Goal: Transaction & Acquisition: Purchase product/service

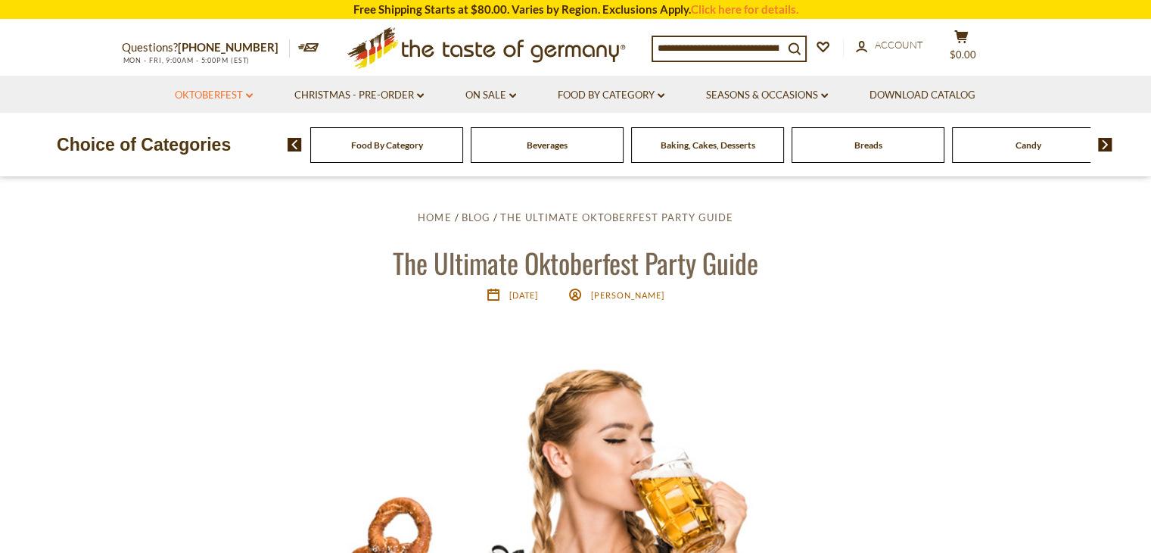
click at [221, 91] on link "Oktoberfest dropdown_arrow" at bounding box center [214, 95] width 78 height 17
click at [224, 160] on link "Oktoberfest Foods" at bounding box center [213, 161] width 93 height 14
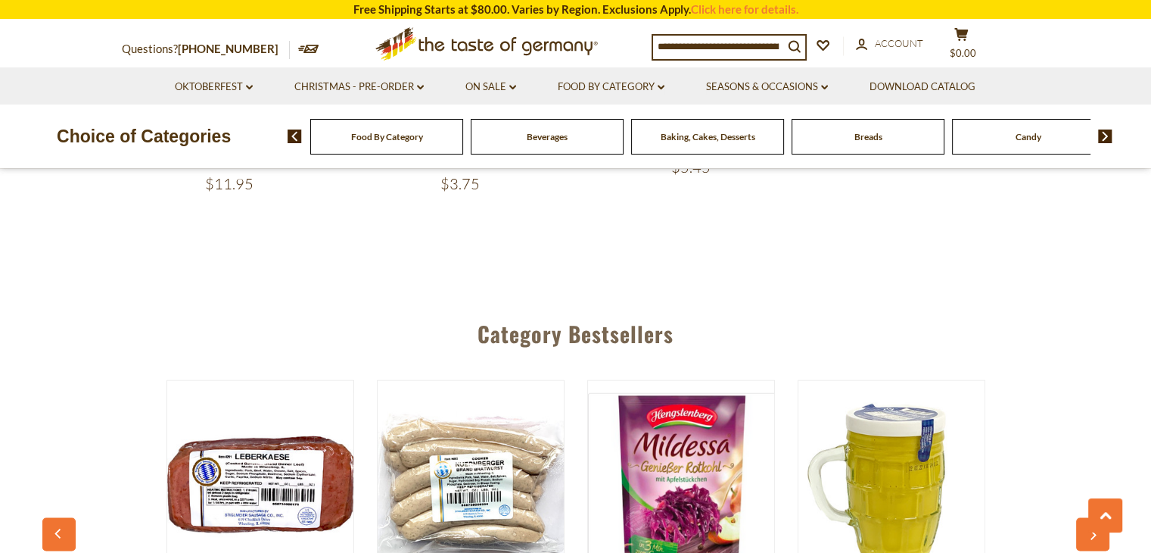
scroll to position [2724, 0]
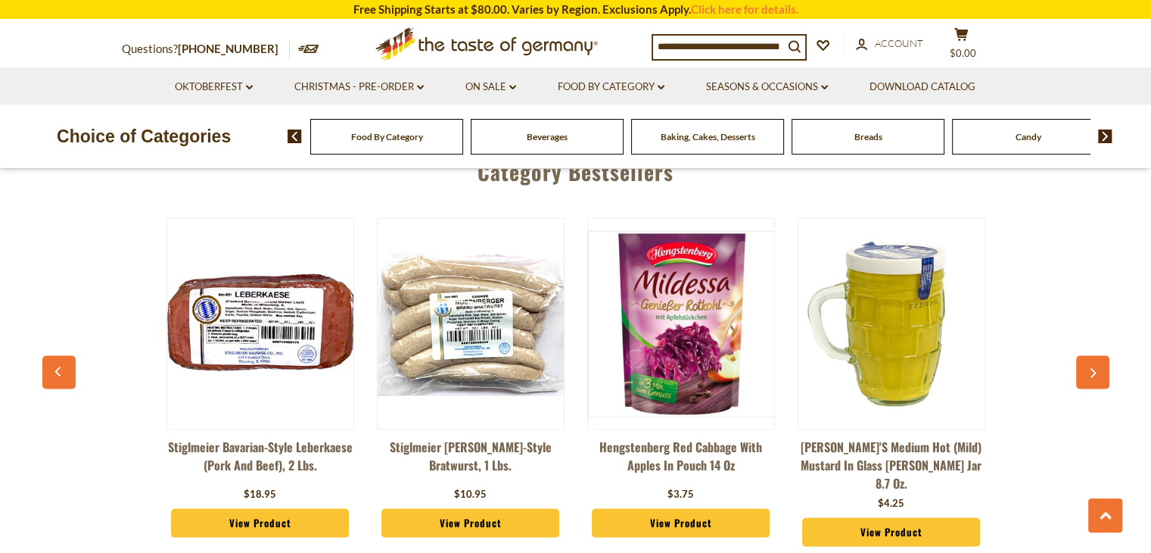
click at [1054, 456] on div "Stiglmeier Bavarian-style Leberkaese (pork and beef), 2 lbs. $18.95 View Produc…" at bounding box center [576, 386] width 1052 height 374
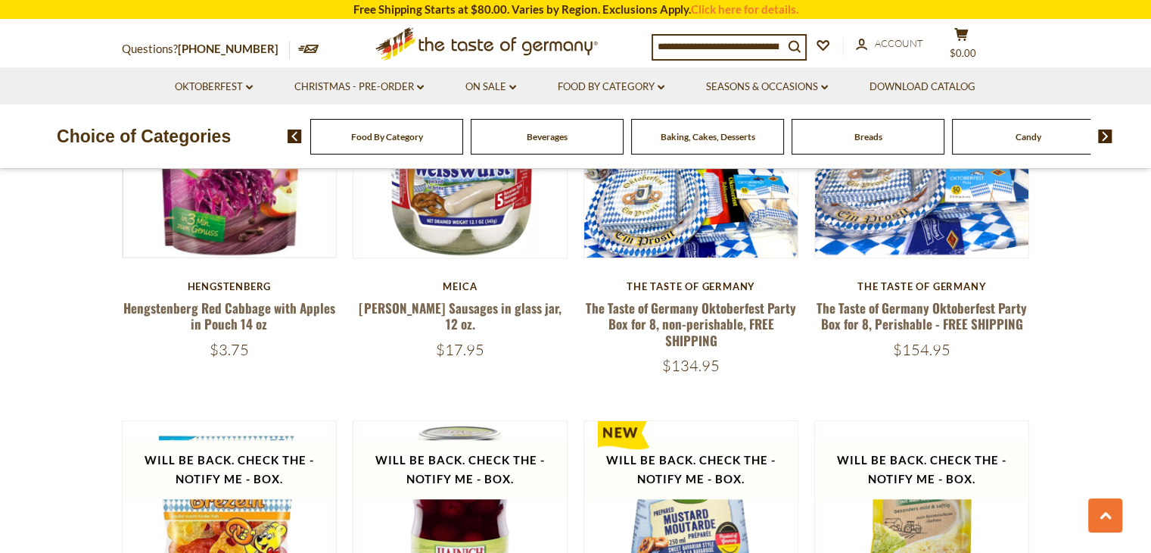
scroll to position [1026, 0]
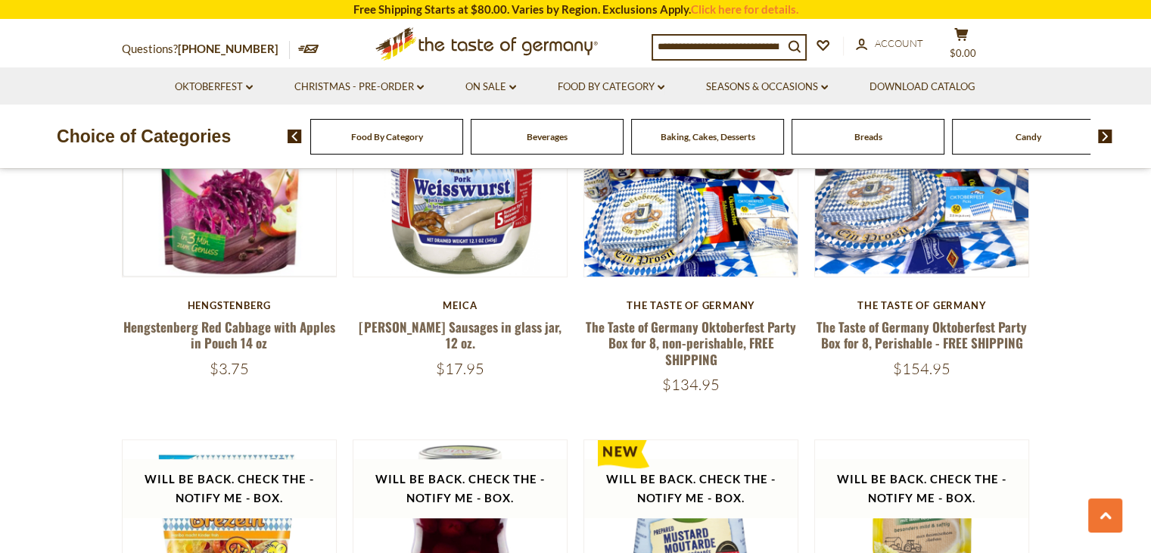
click at [687, 48] on input at bounding box center [718, 46] width 130 height 21
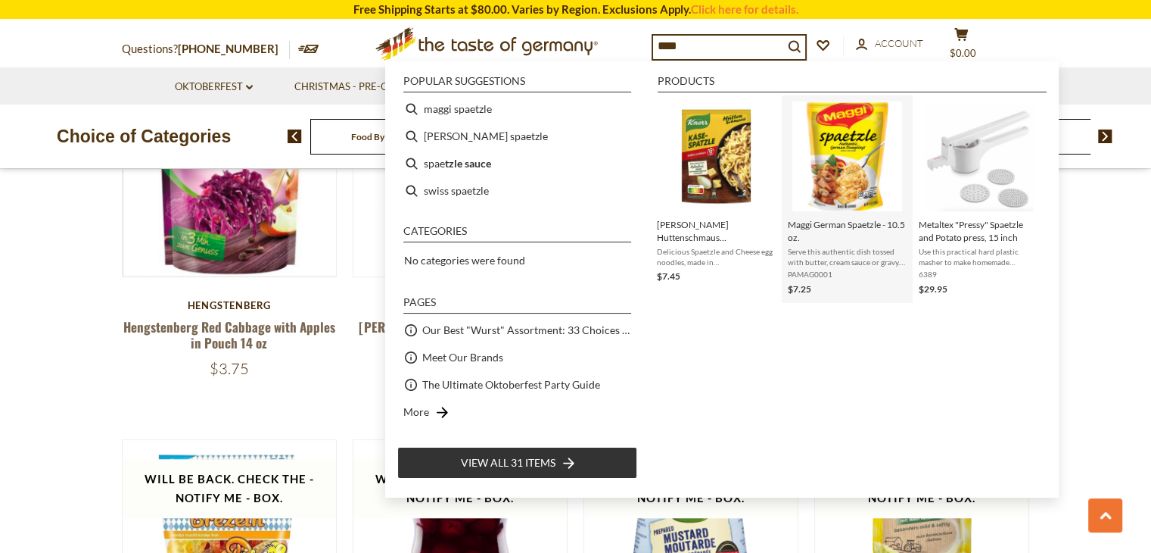
type input "****"
click at [854, 121] on img "Maggi German Spaetzle - 10.5 oz." at bounding box center [847, 156] width 110 height 110
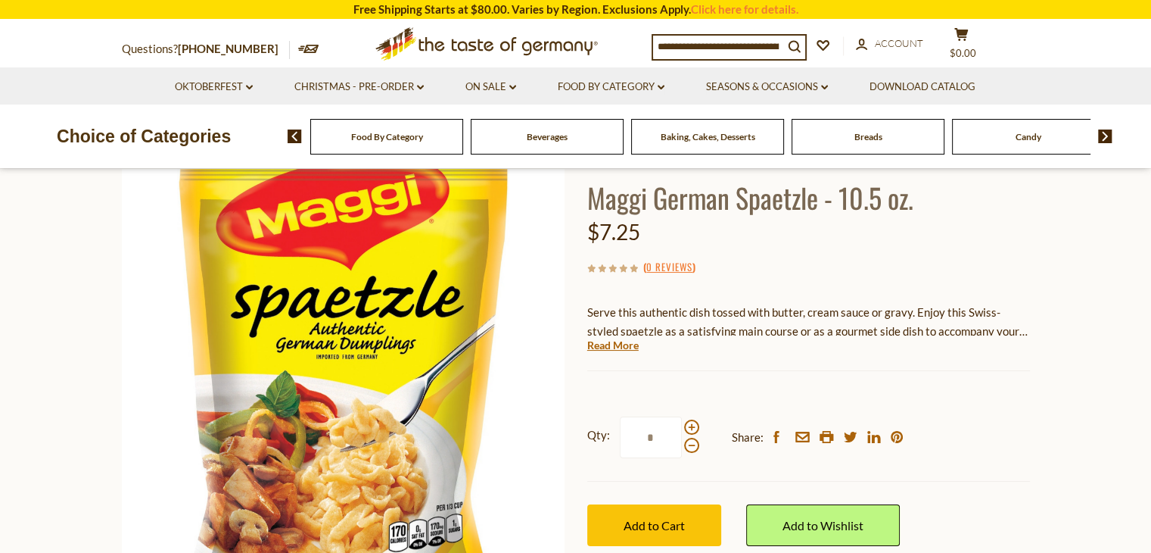
scroll to position [101, 0]
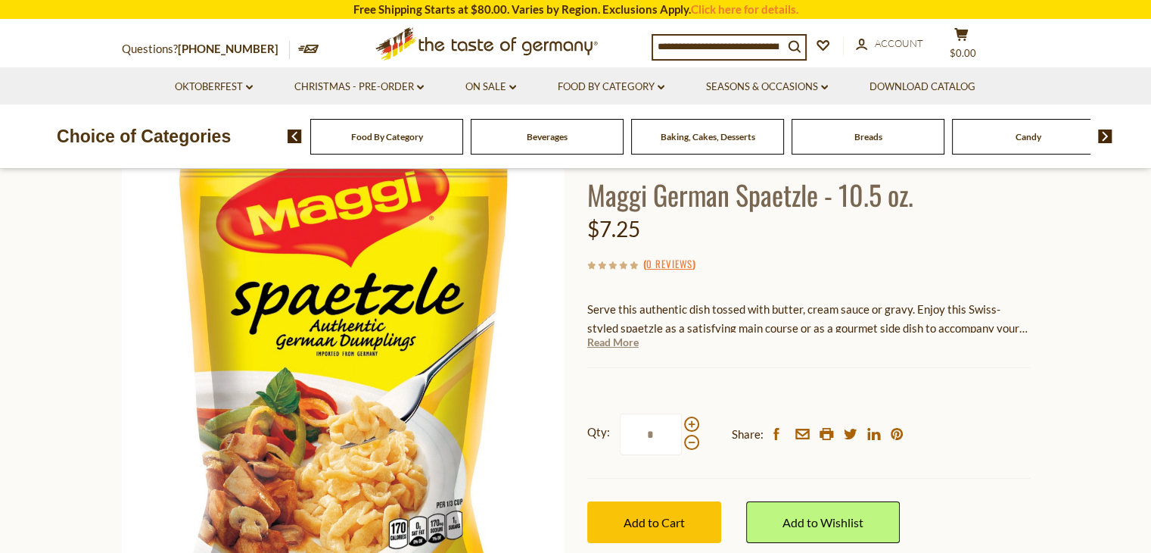
click at [601, 347] on link "Read More" at bounding box center [612, 342] width 51 height 15
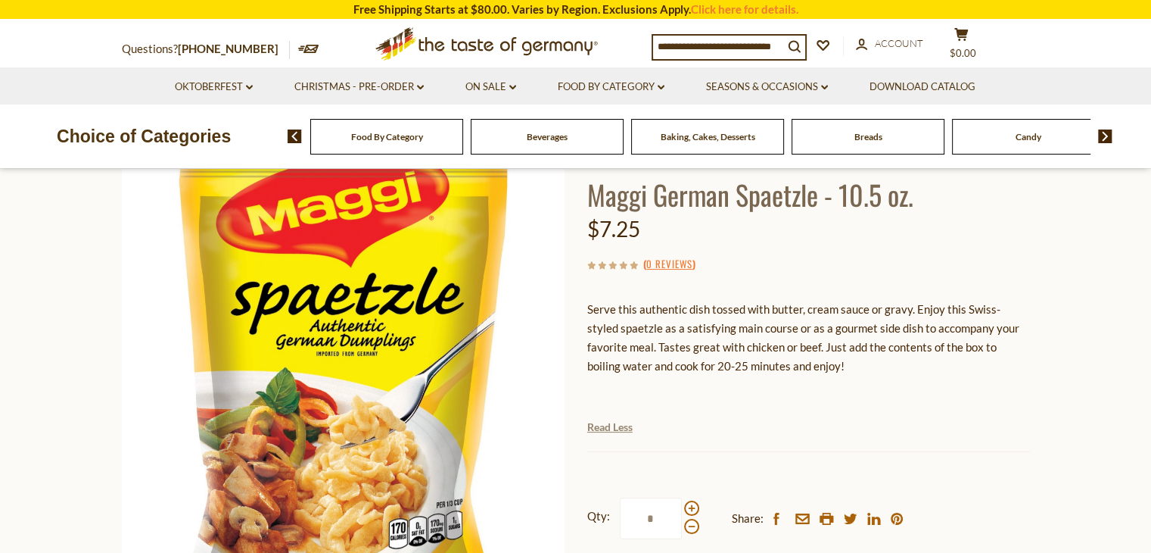
click at [609, 428] on link "Read Less" at bounding box center [609, 426] width 45 height 15
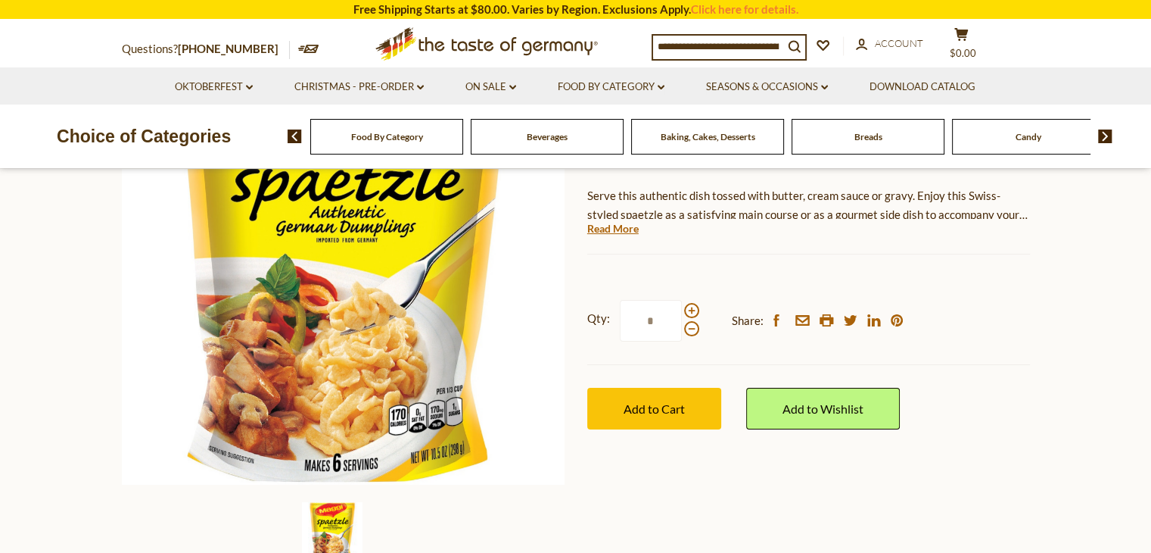
scroll to position [215, 0]
click at [693, 310] on span at bounding box center [691, 310] width 15 height 15
click at [682, 310] on input "*" at bounding box center [651, 321] width 62 height 42
click at [693, 310] on span at bounding box center [691, 310] width 15 height 15
click at [682, 310] on input "*" at bounding box center [651, 321] width 62 height 42
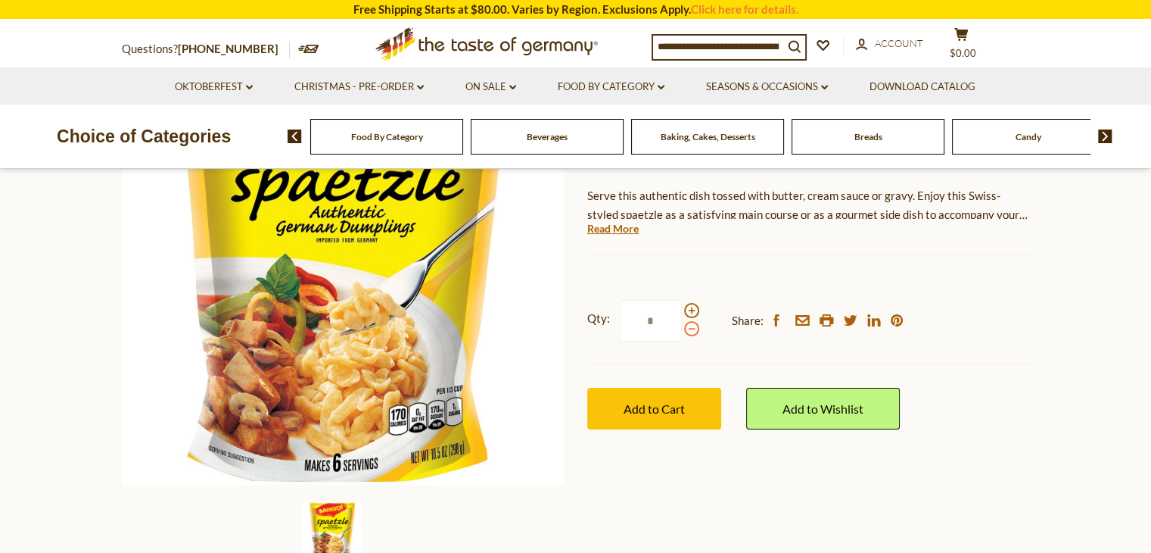
click at [691, 325] on span at bounding box center [691, 328] width 15 height 15
click at [682, 325] on input "*" at bounding box center [651, 321] width 62 height 42
type input "*"
click at [681, 405] on span "Add to Cart" at bounding box center [654, 408] width 61 height 14
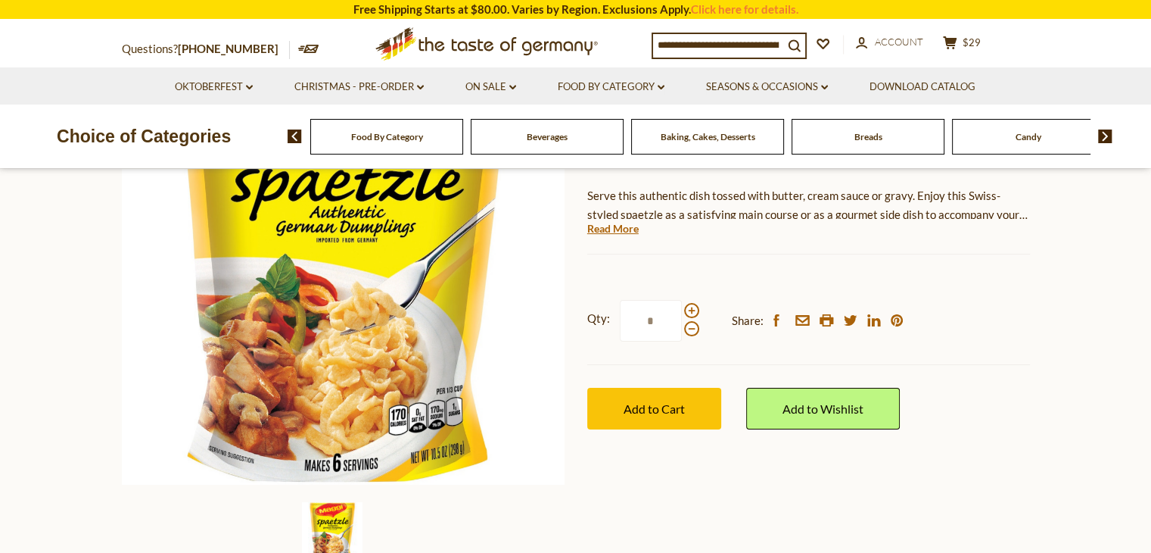
click at [671, 37] on input at bounding box center [718, 44] width 130 height 21
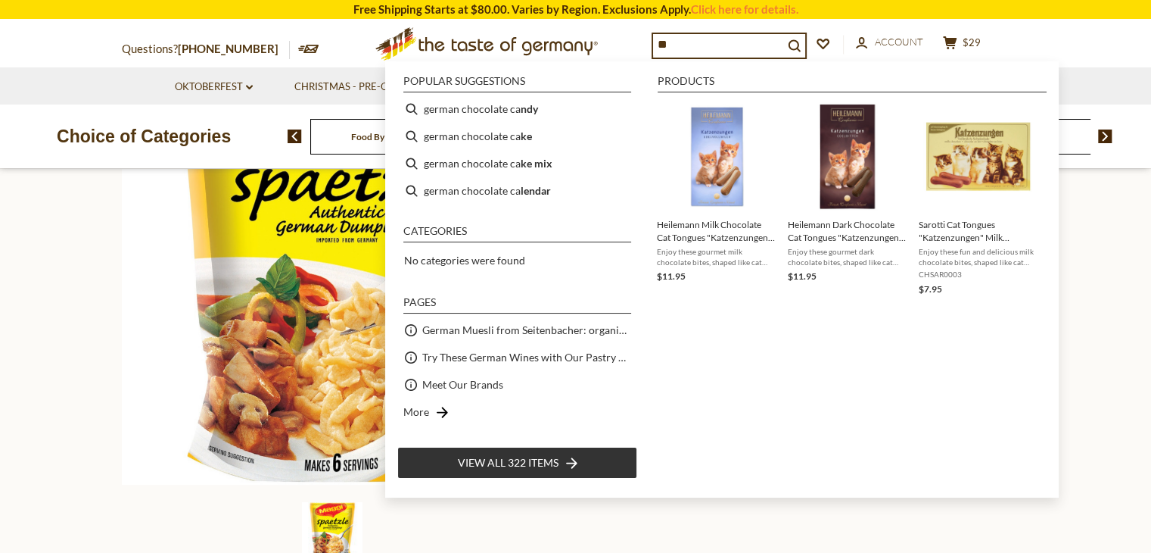
type input "*"
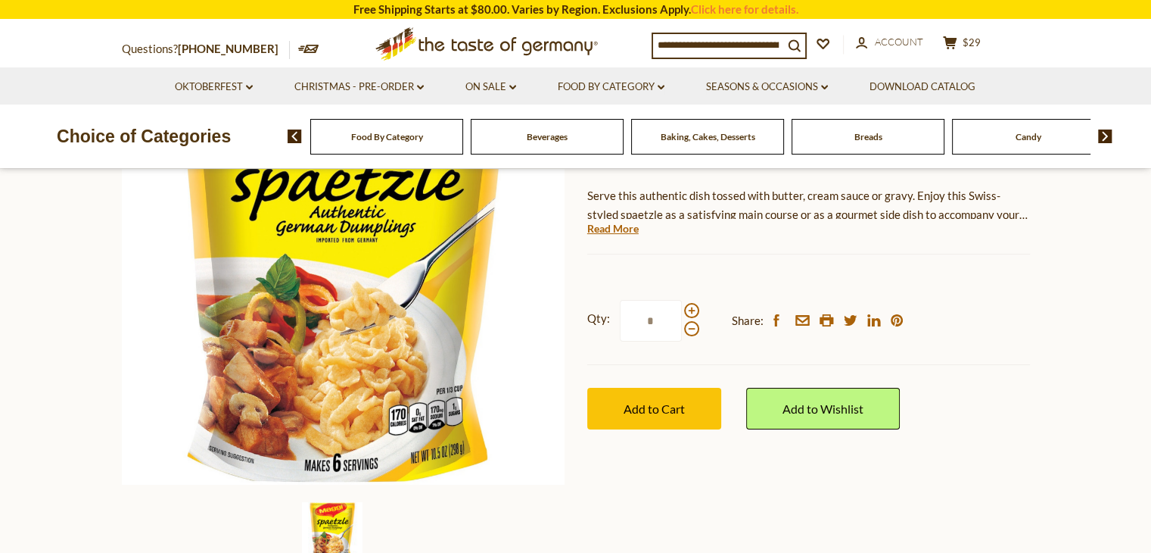
click at [733, 134] on span "Baking, Cakes, Desserts" at bounding box center [708, 136] width 95 height 11
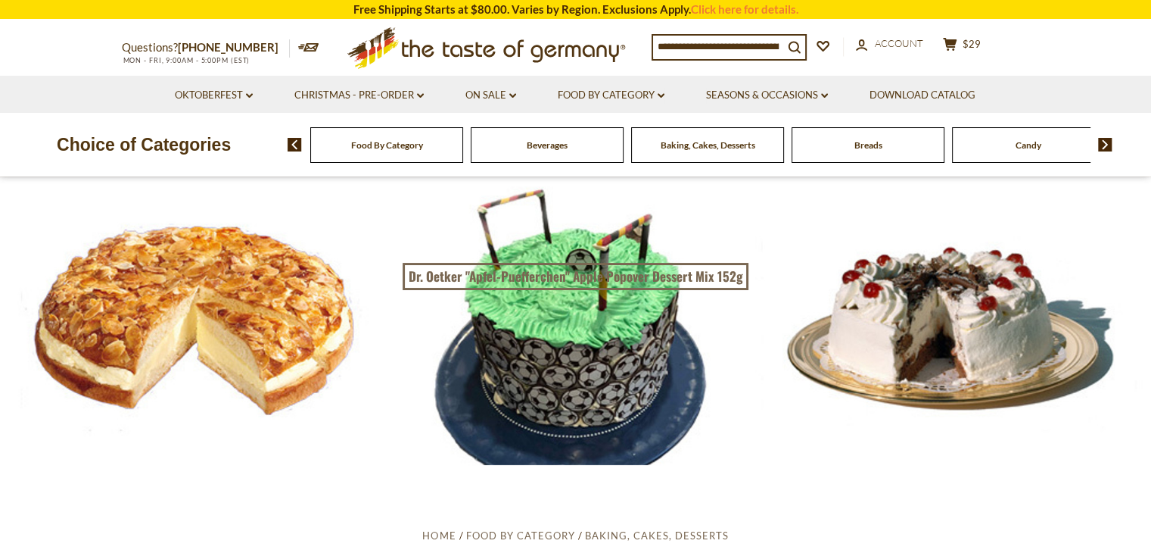
click at [463, 151] on div "Breads" at bounding box center [386, 145] width 153 height 36
click at [748, 188] on div at bounding box center [575, 321] width 1151 height 288
click at [463, 149] on div "Breads" at bounding box center [386, 145] width 153 height 36
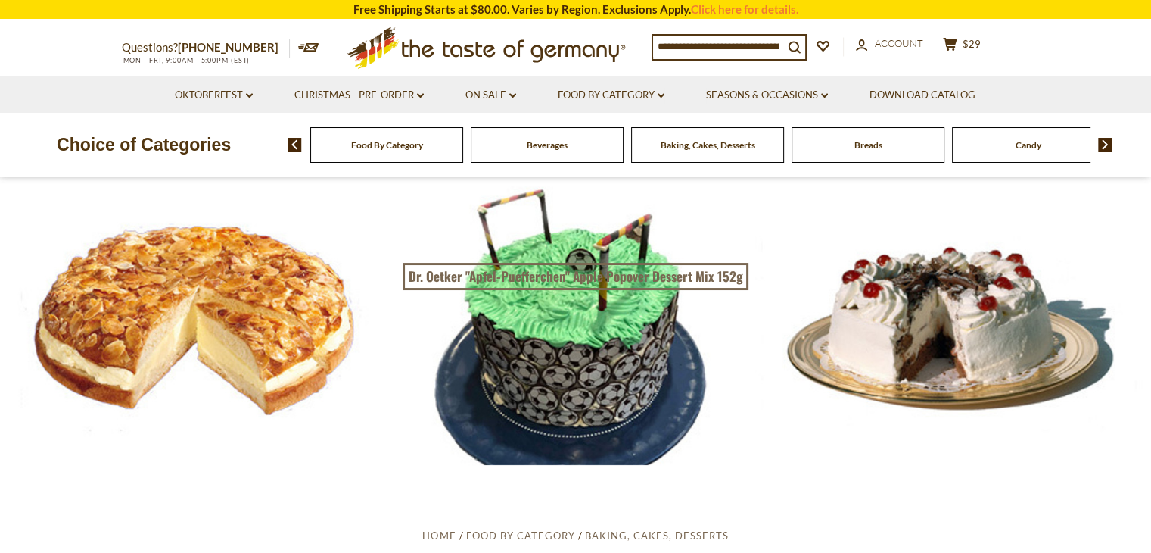
click at [870, 147] on span "Breads" at bounding box center [869, 144] width 28 height 11
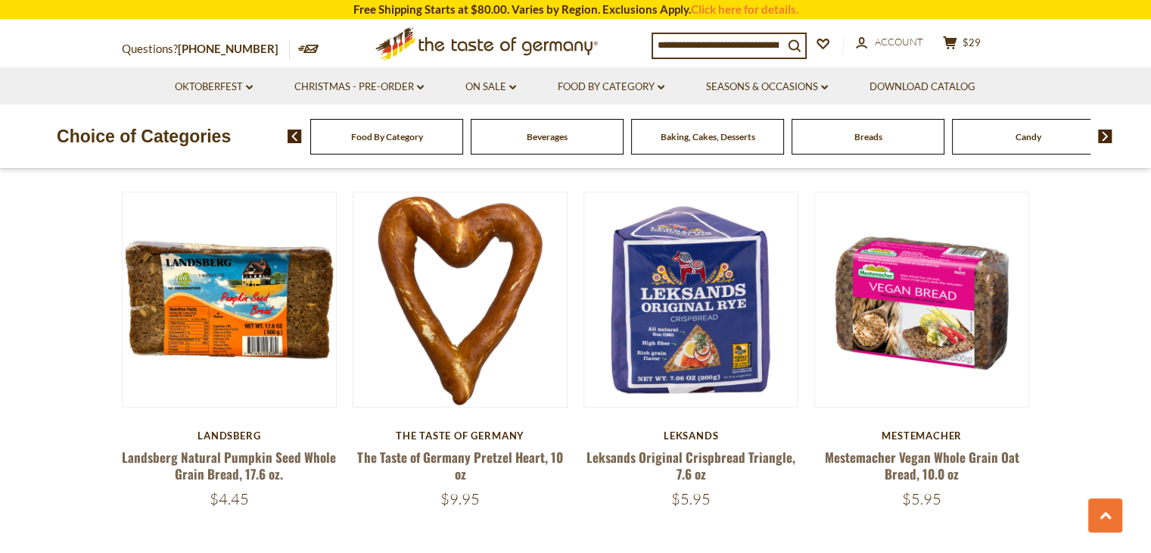
scroll to position [1172, 0]
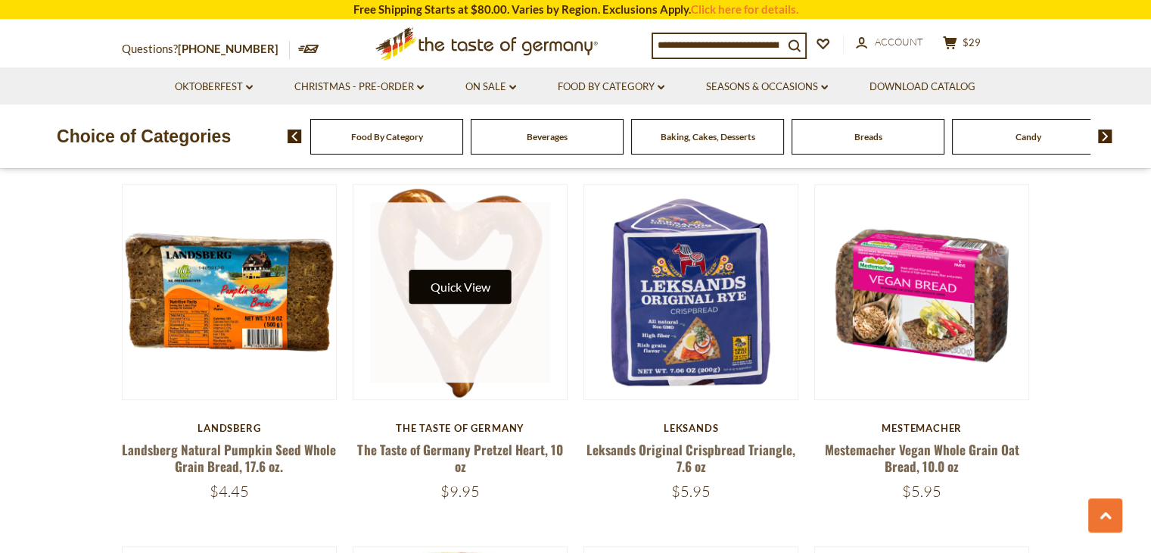
click at [461, 287] on button "Quick View" at bounding box center [460, 286] width 102 height 34
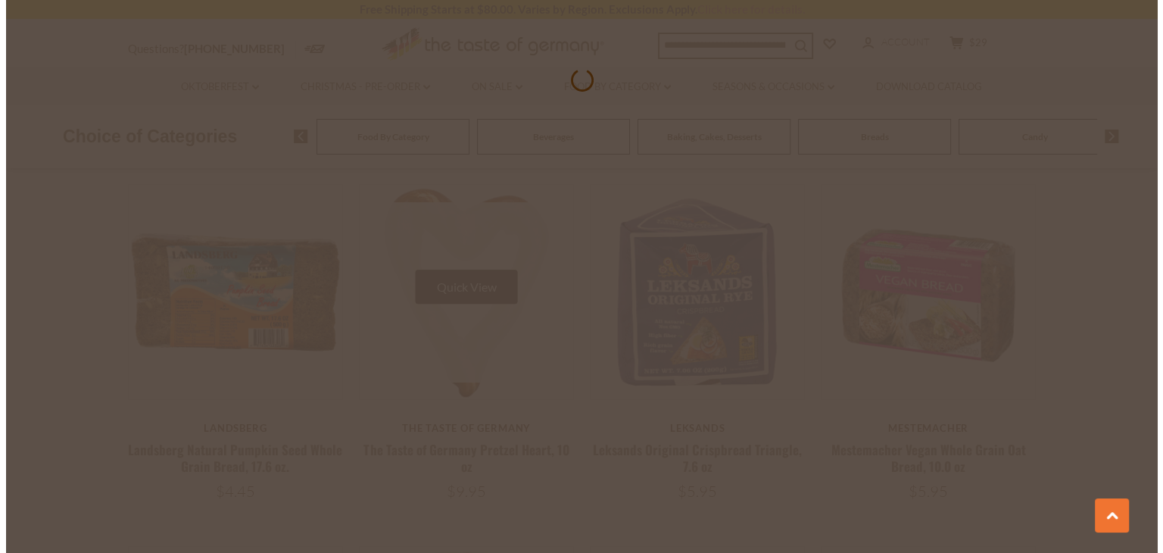
scroll to position [1175, 0]
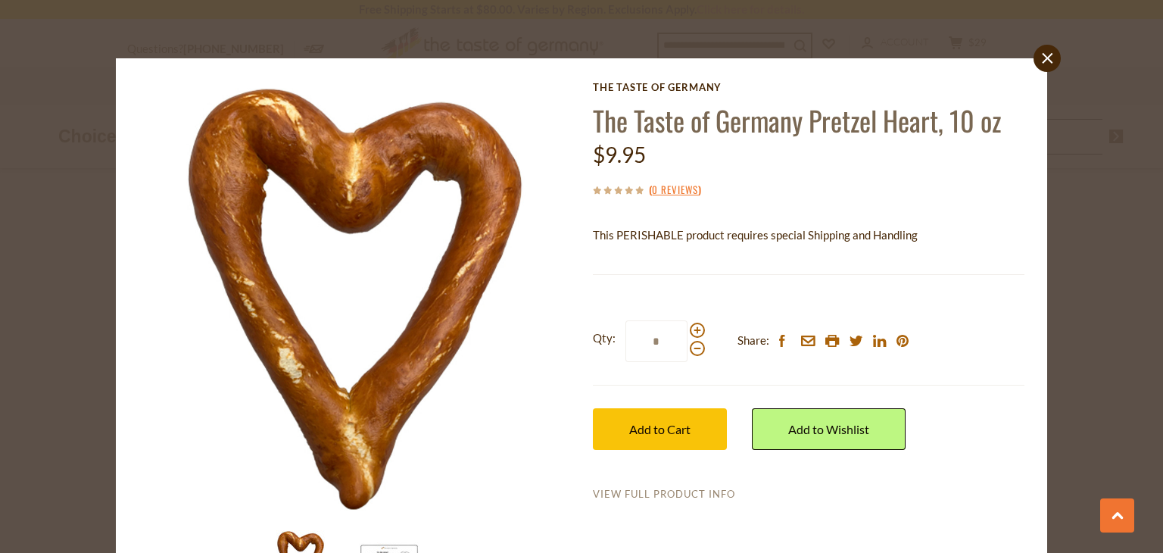
click at [640, 497] on link "View Full Product Info" at bounding box center [664, 494] width 142 height 14
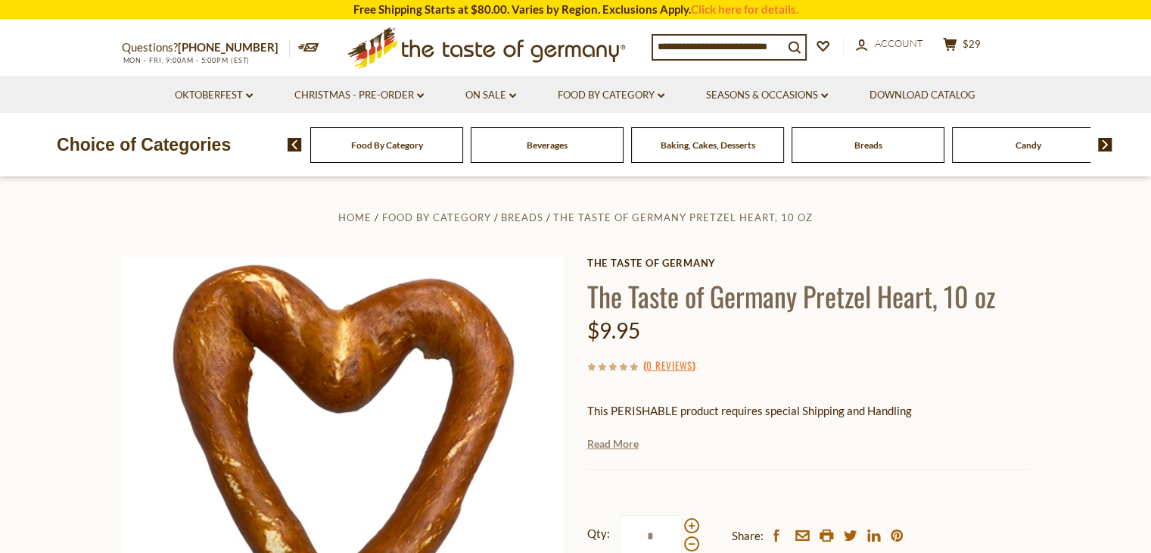
click at [602, 447] on link "Read More" at bounding box center [612, 443] width 51 height 15
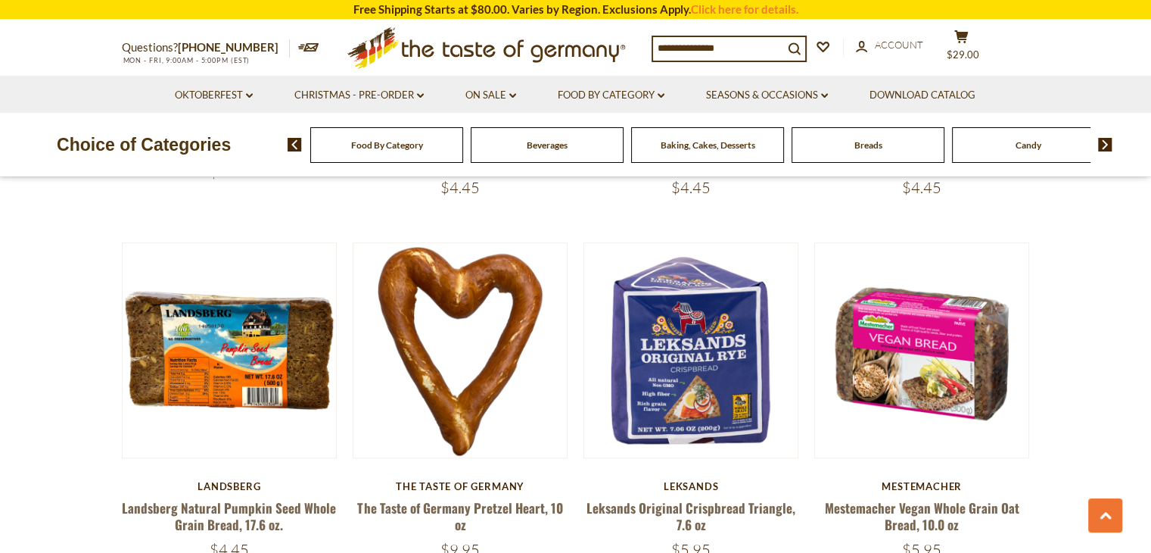
scroll to position [1175, 0]
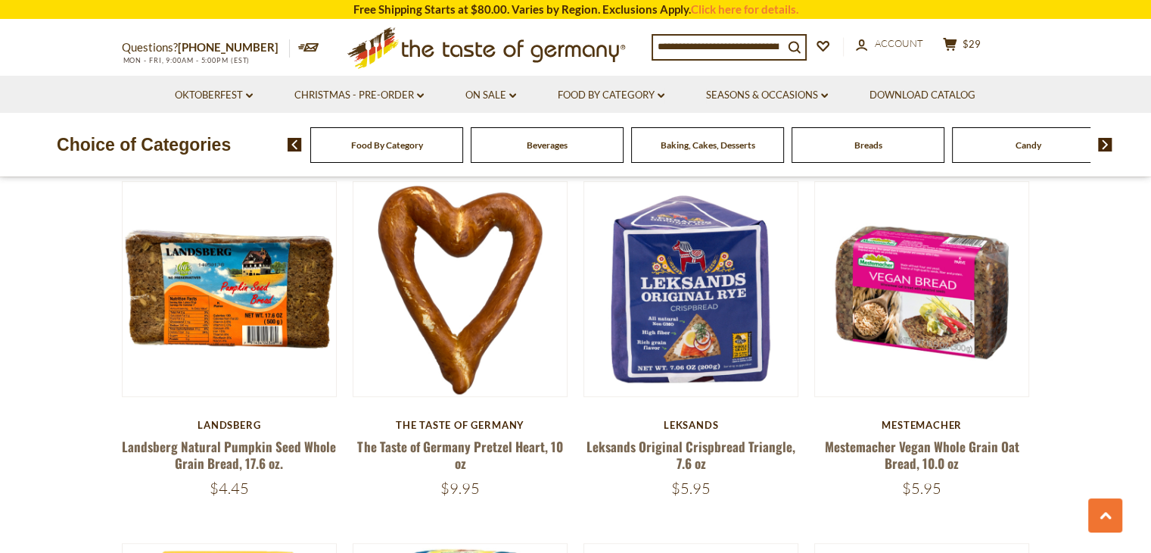
click at [674, 48] on input at bounding box center [718, 46] width 130 height 21
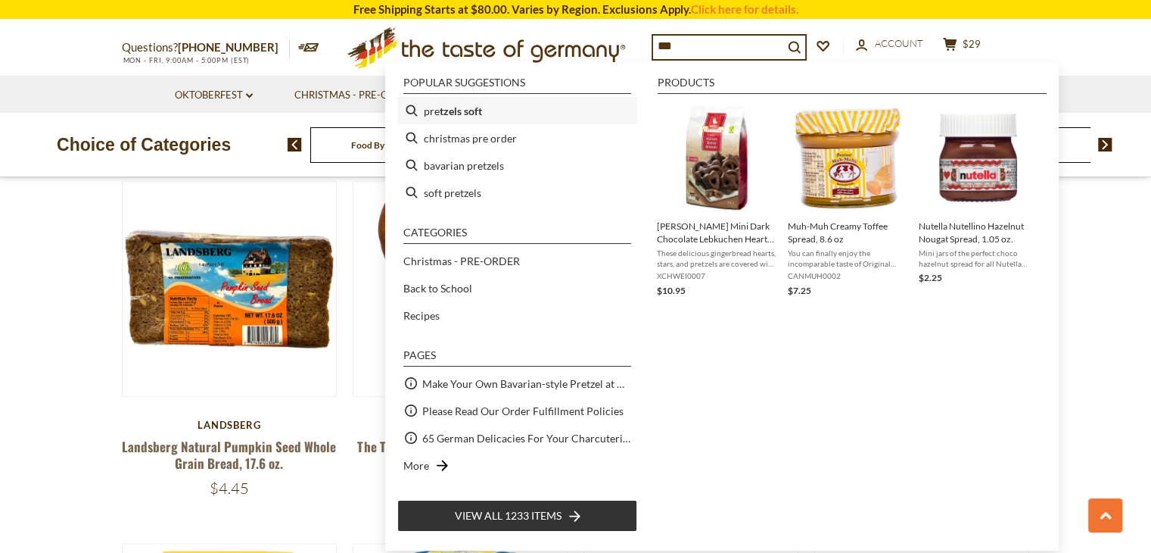
click at [452, 113] on b "tzels soft" at bounding box center [461, 110] width 42 height 17
type input "**********"
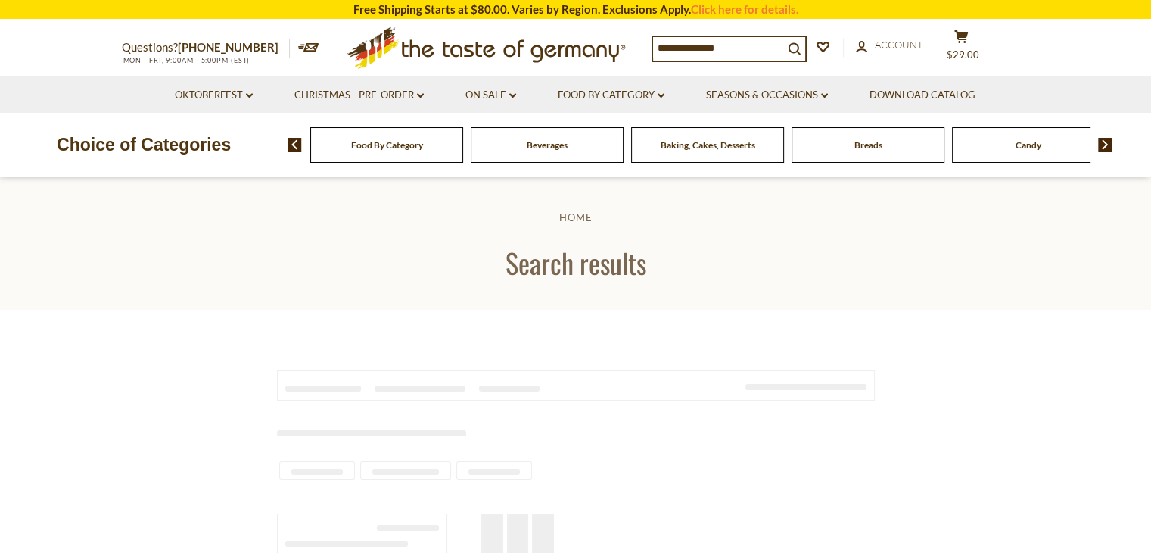
type input "**********"
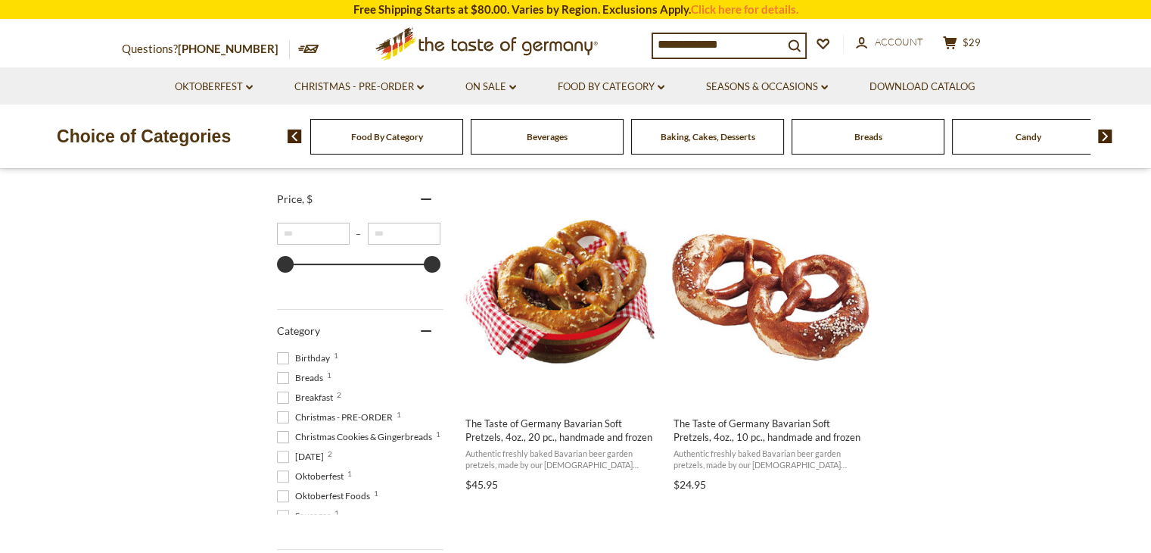
scroll to position [291, 0]
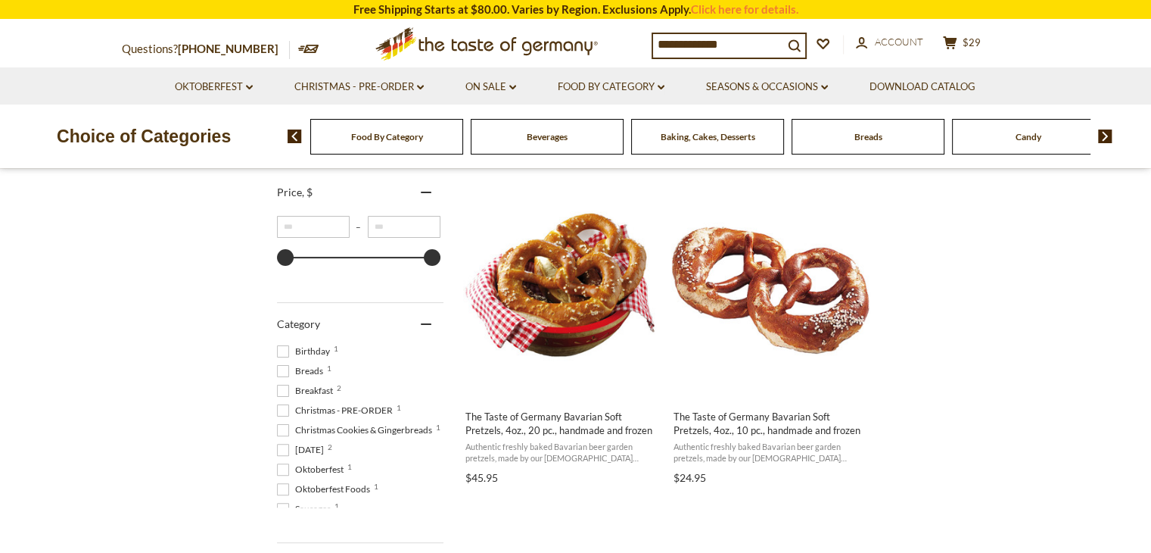
click at [1133, 102] on section "Oktoberfest dropdown_arrow All Oktoberfest Oktoberfest Foods Party Supplies Chr…" at bounding box center [575, 85] width 1151 height 37
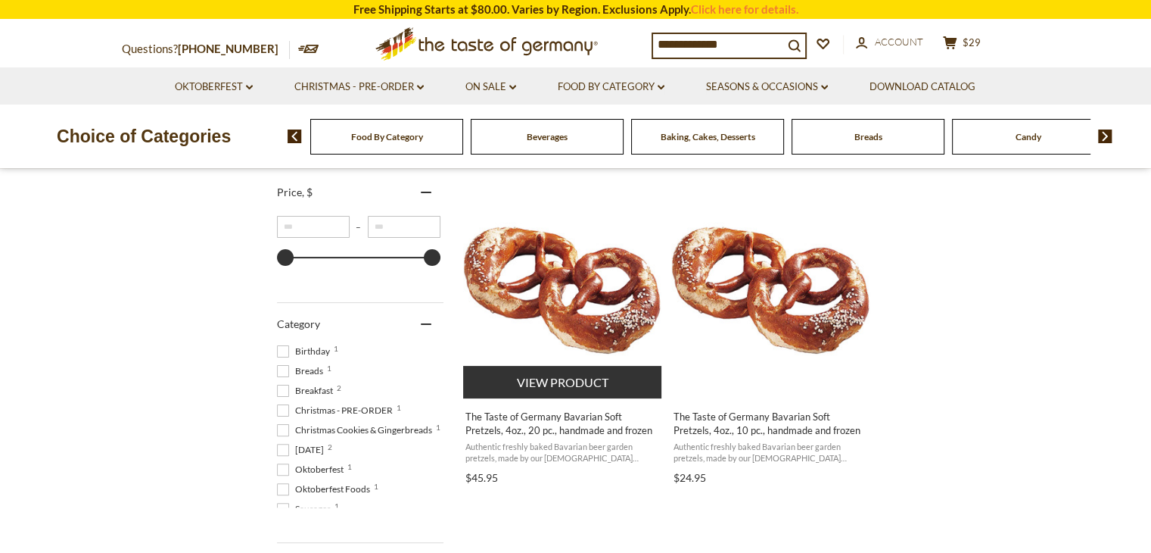
click at [551, 379] on button "View product" at bounding box center [562, 382] width 199 height 33
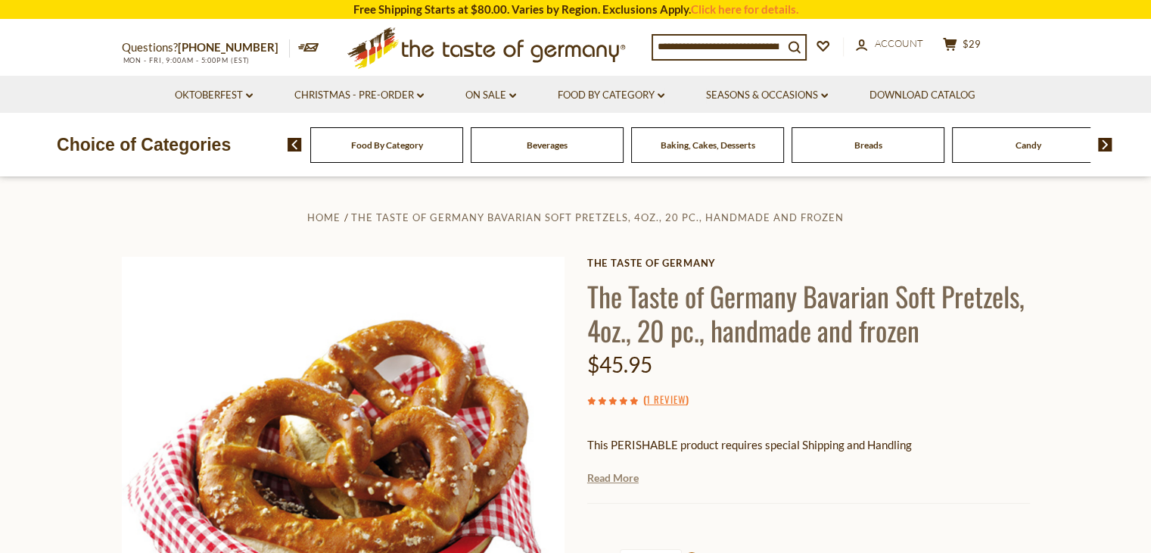
click at [614, 478] on link "Read More" at bounding box center [612, 477] width 51 height 15
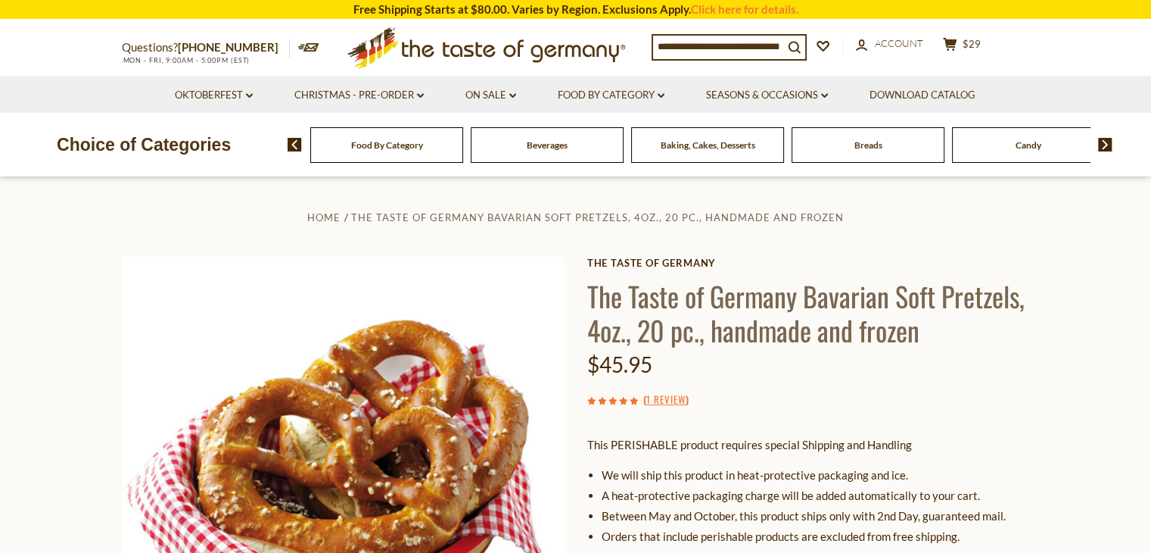
click at [693, 52] on input at bounding box center [718, 46] width 130 height 21
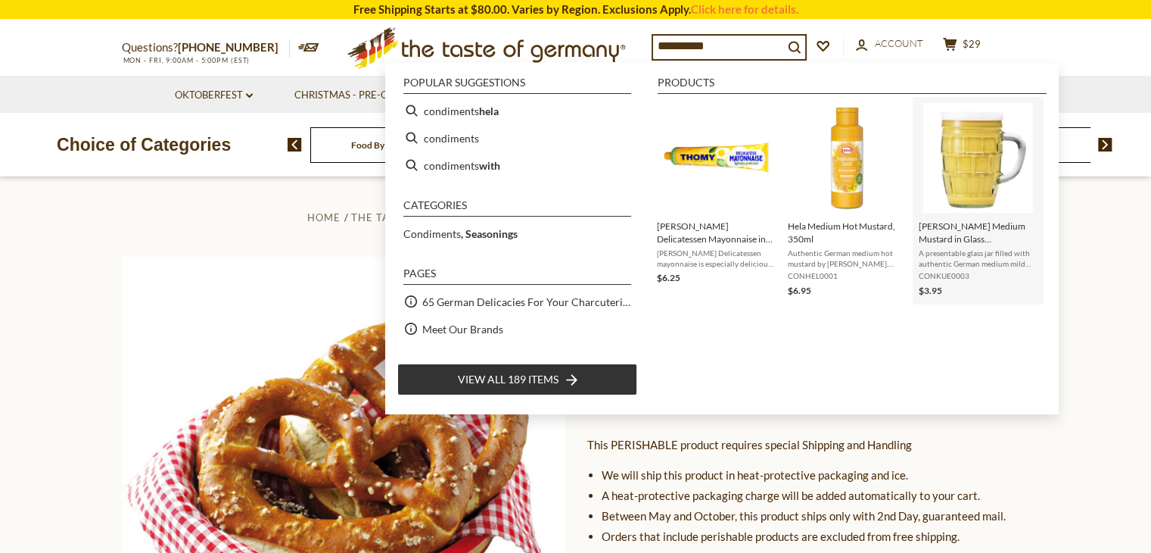
type input "**********"
click at [969, 141] on img "Kuehne Medium Mustard in Glass Stein Jar 8.7 oz" at bounding box center [978, 158] width 110 height 110
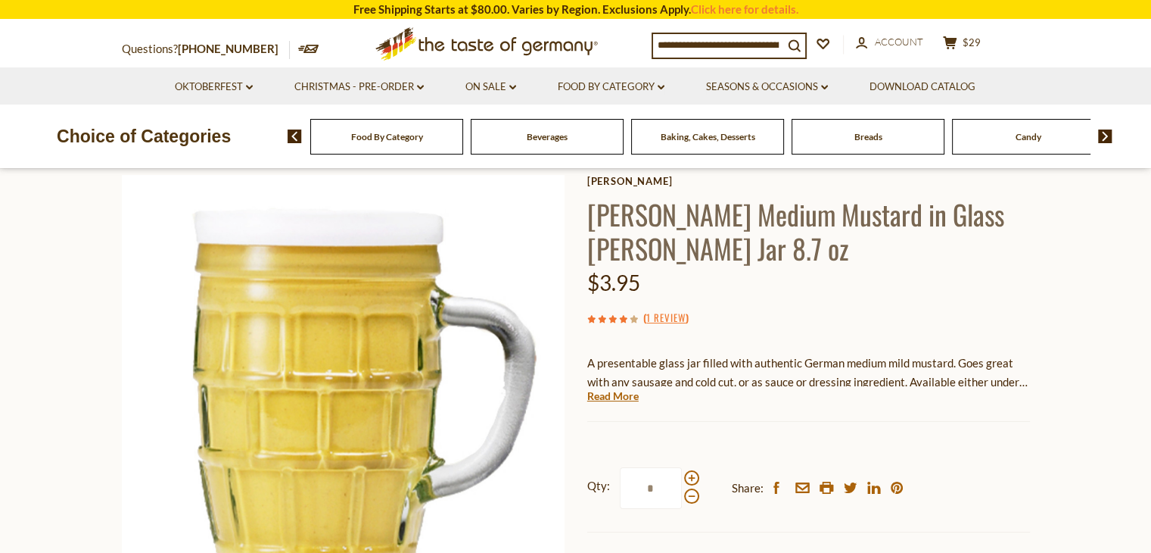
scroll to position [118, 0]
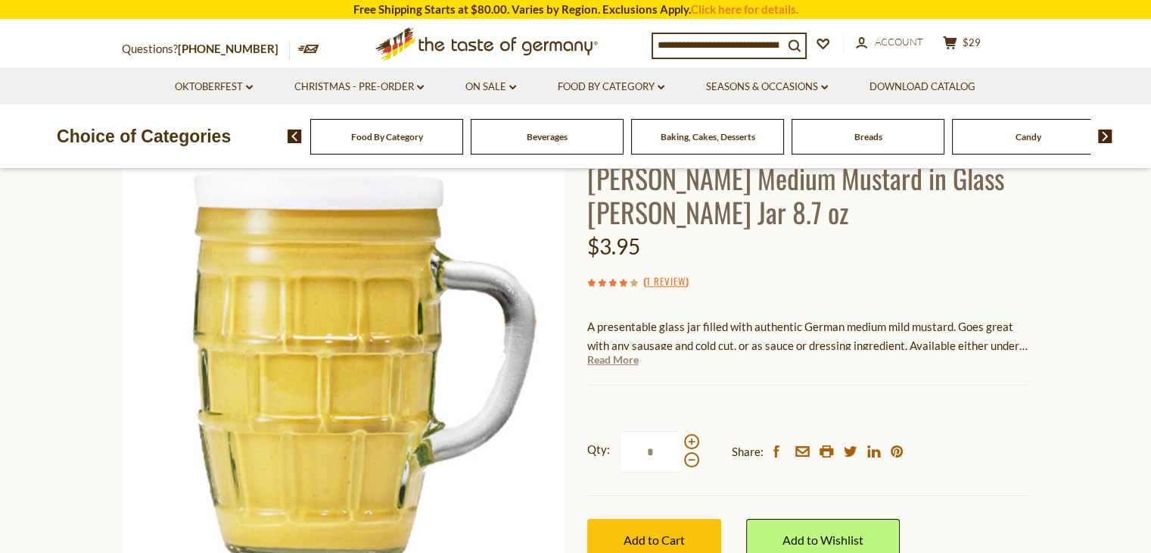
click at [615, 359] on link "Read More" at bounding box center [612, 359] width 51 height 15
